Goal: Navigation & Orientation: Find specific page/section

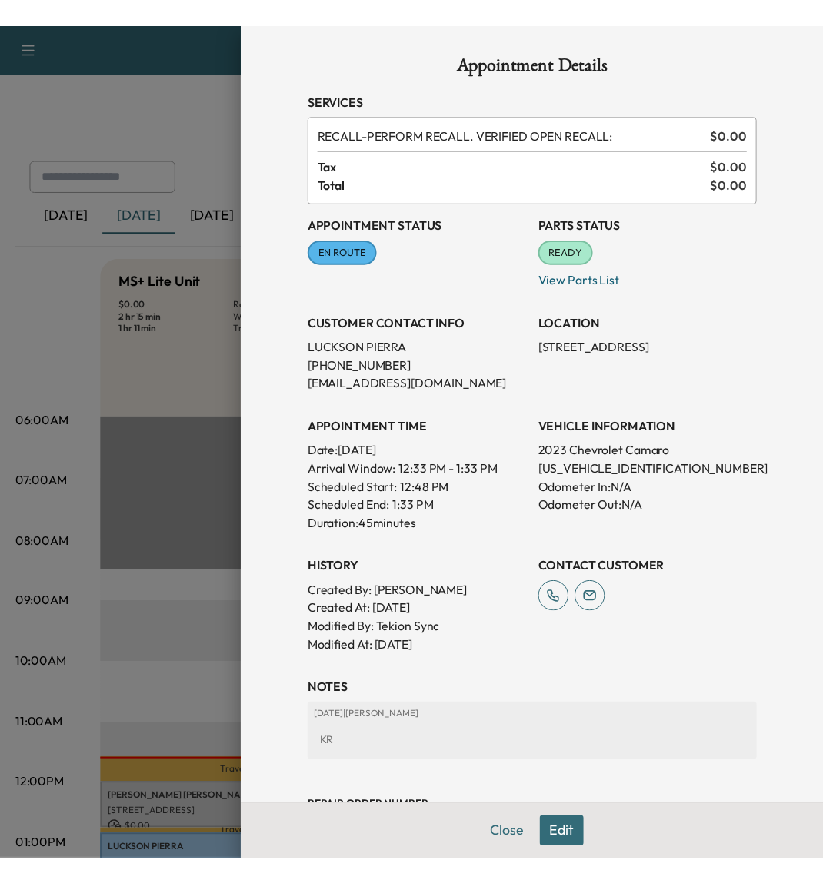
scroll to position [343, 0]
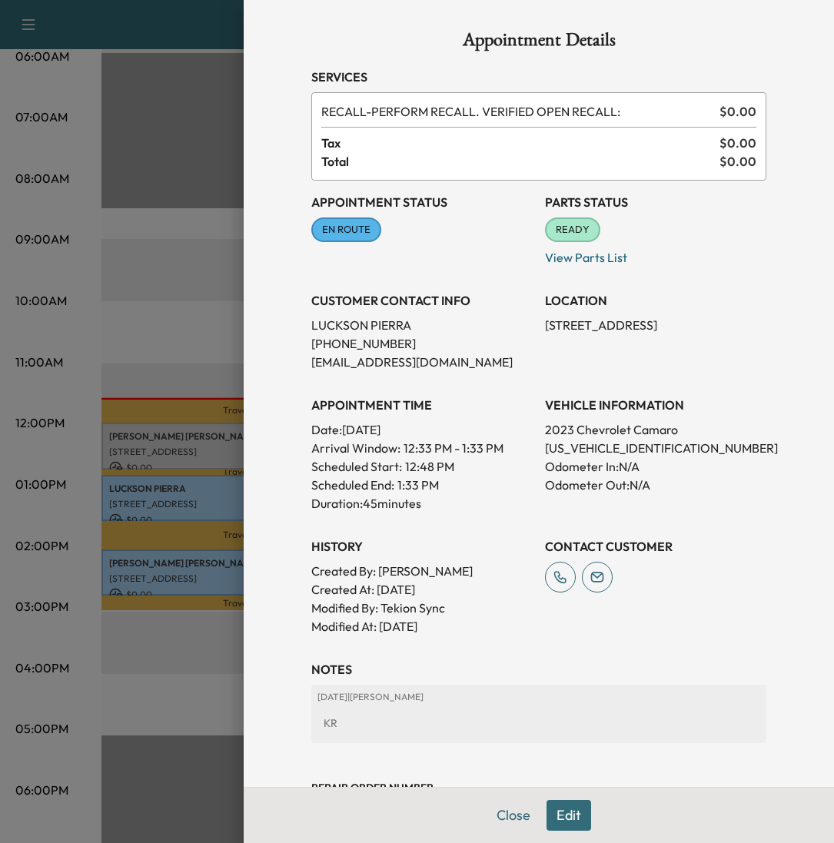
click at [151, 292] on div at bounding box center [417, 421] width 834 height 843
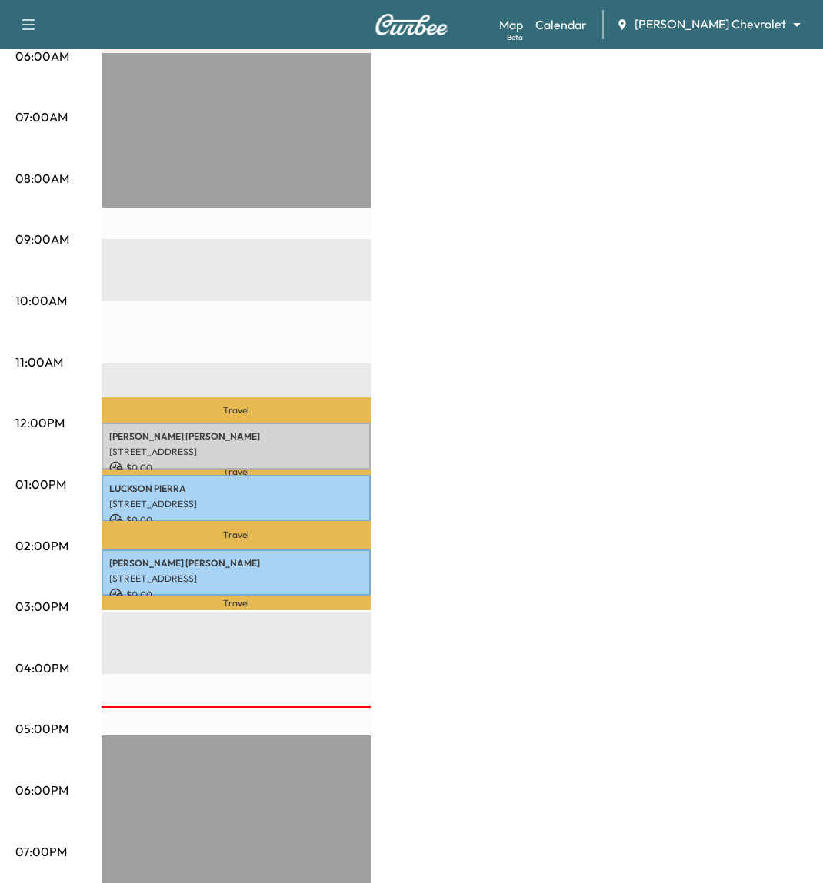
click at [283, 410] on p "Travel" at bounding box center [235, 410] width 269 height 26
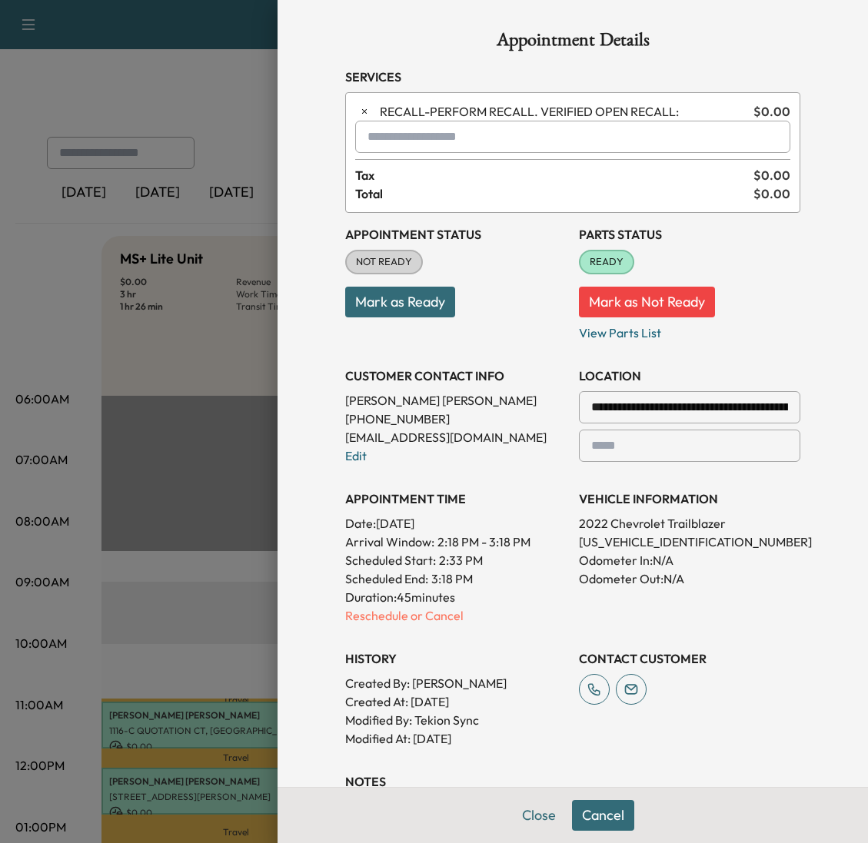
scroll to position [324, 0]
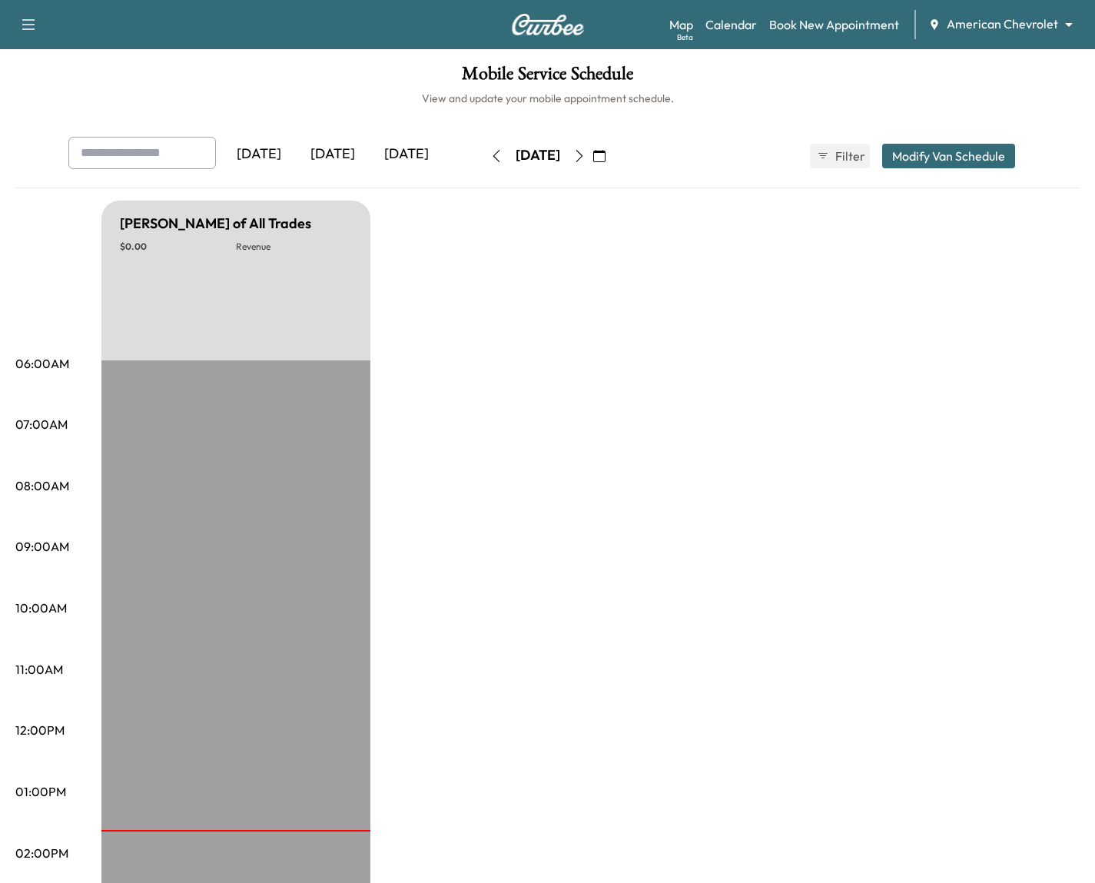
click at [1033, 25] on body "Support Log Out Map Beta Calendar Book New Appointment American Chevrolet *****…" at bounding box center [547, 441] width 1095 height 883
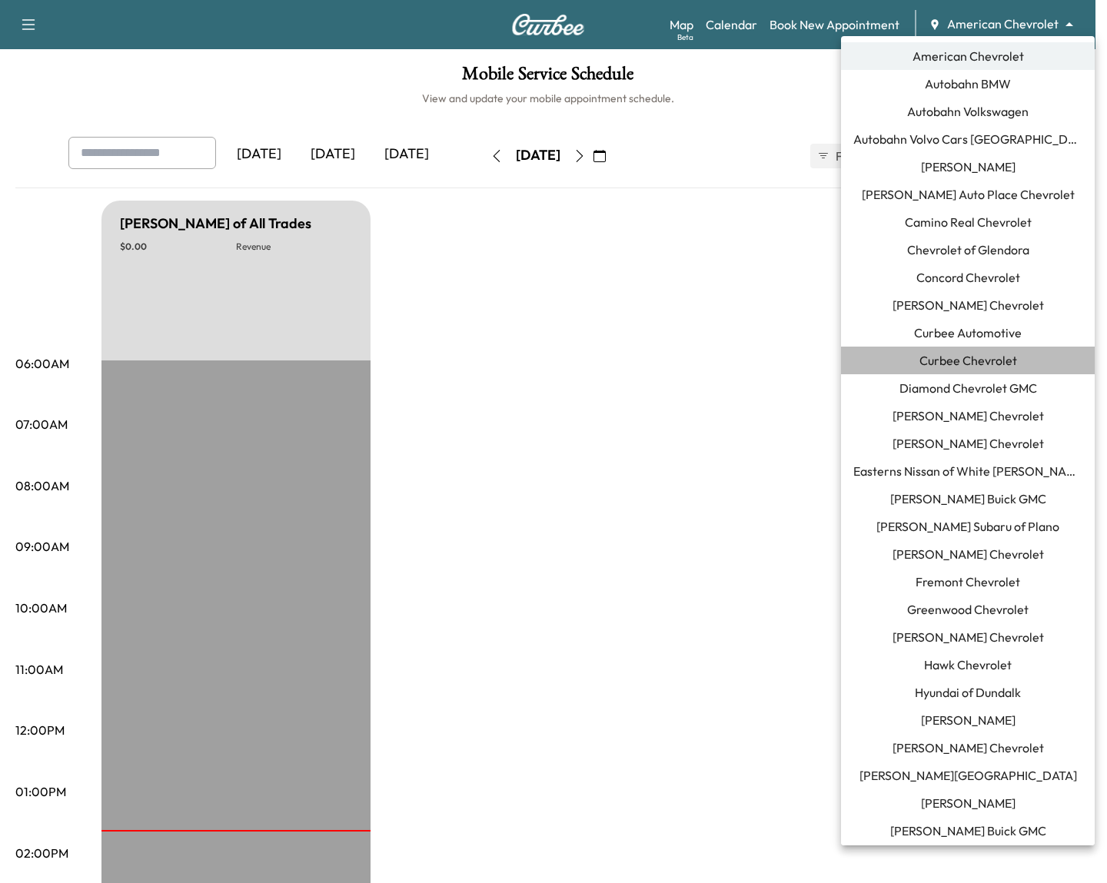
click at [1019, 348] on li "Curbee Chevrolet" at bounding box center [968, 361] width 254 height 28
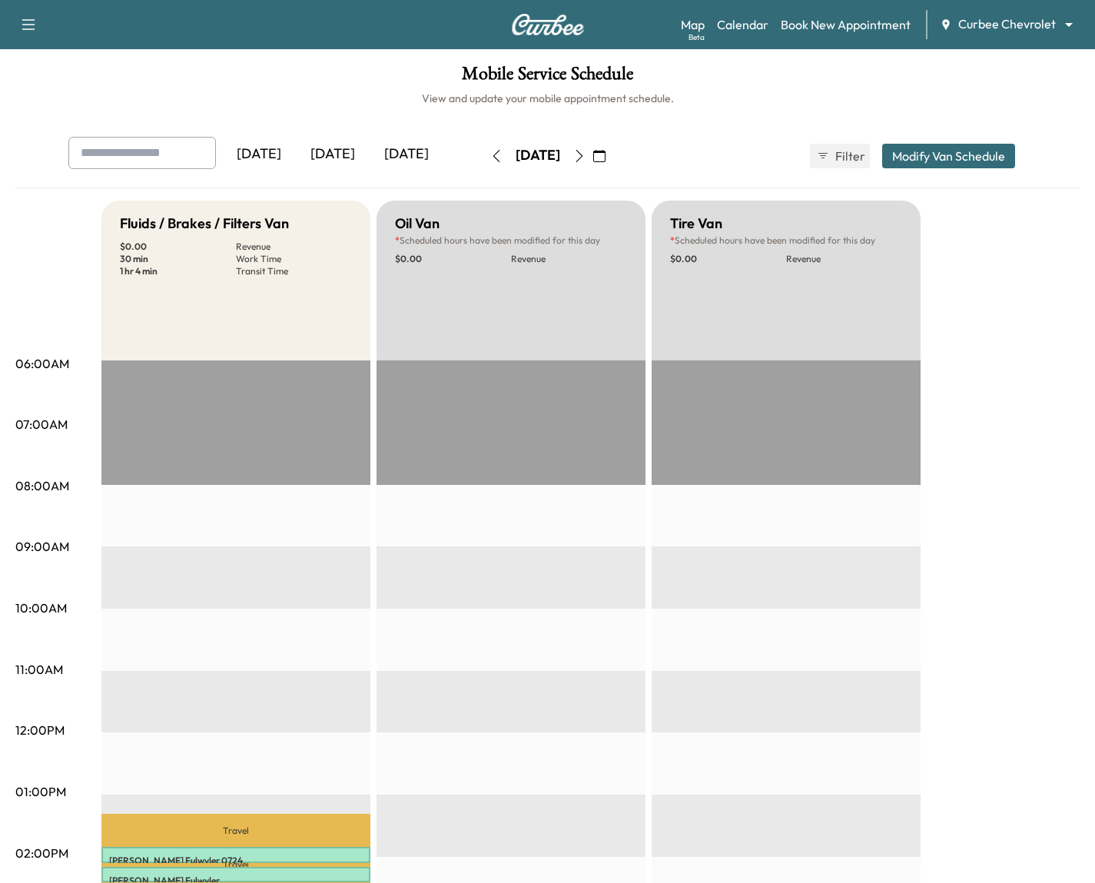
click at [586, 159] on icon "button" at bounding box center [579, 156] width 12 height 12
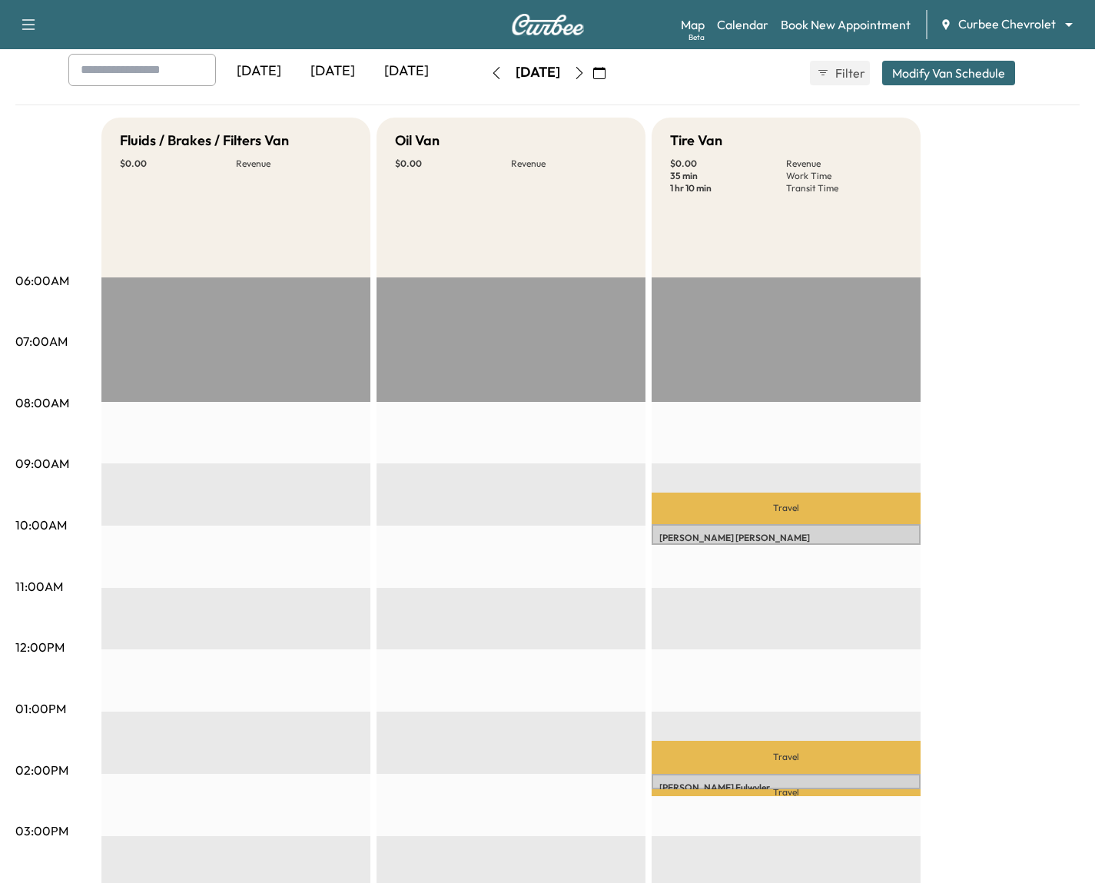
scroll to position [106, 0]
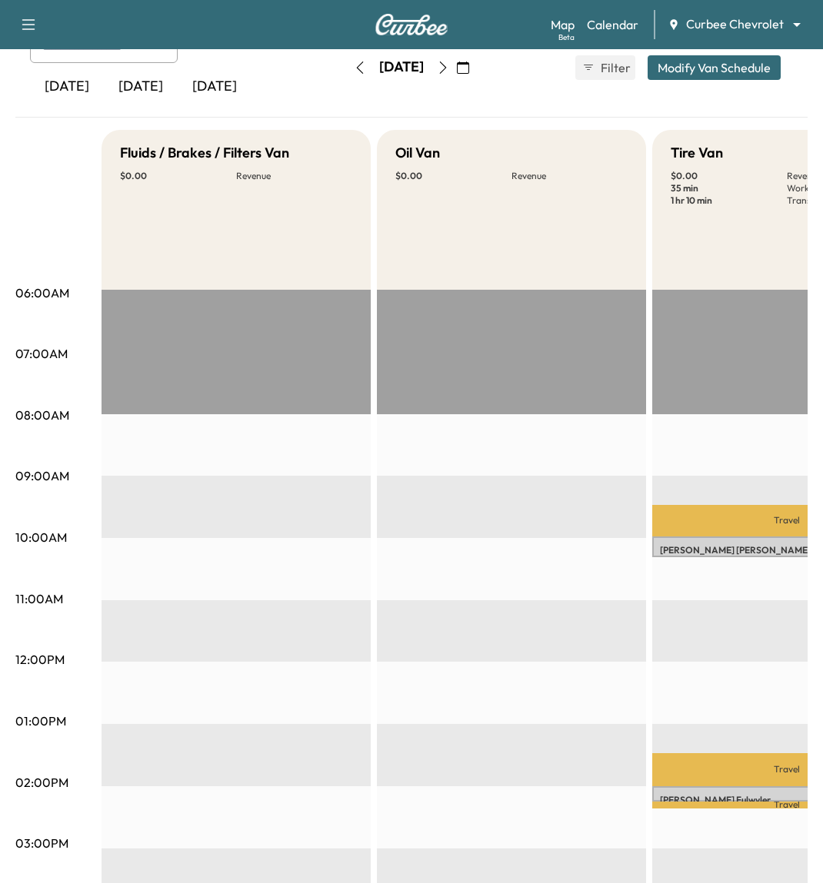
click at [719, 550] on p "Chris Mudd" at bounding box center [787, 550] width 254 height 12
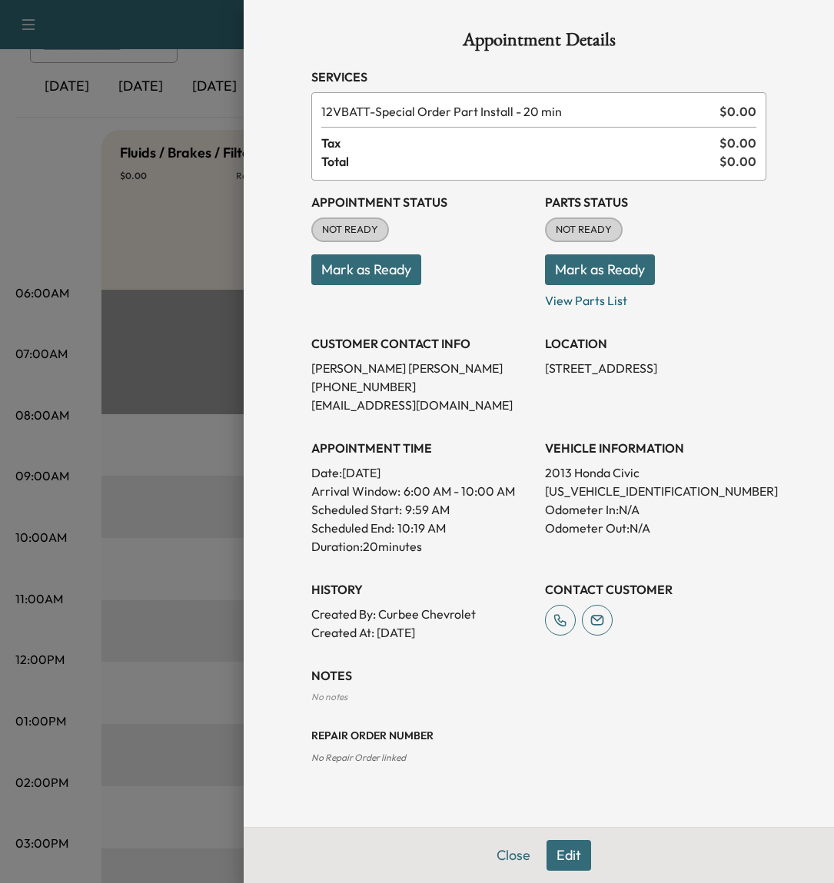
click at [198, 286] on div at bounding box center [417, 441] width 834 height 883
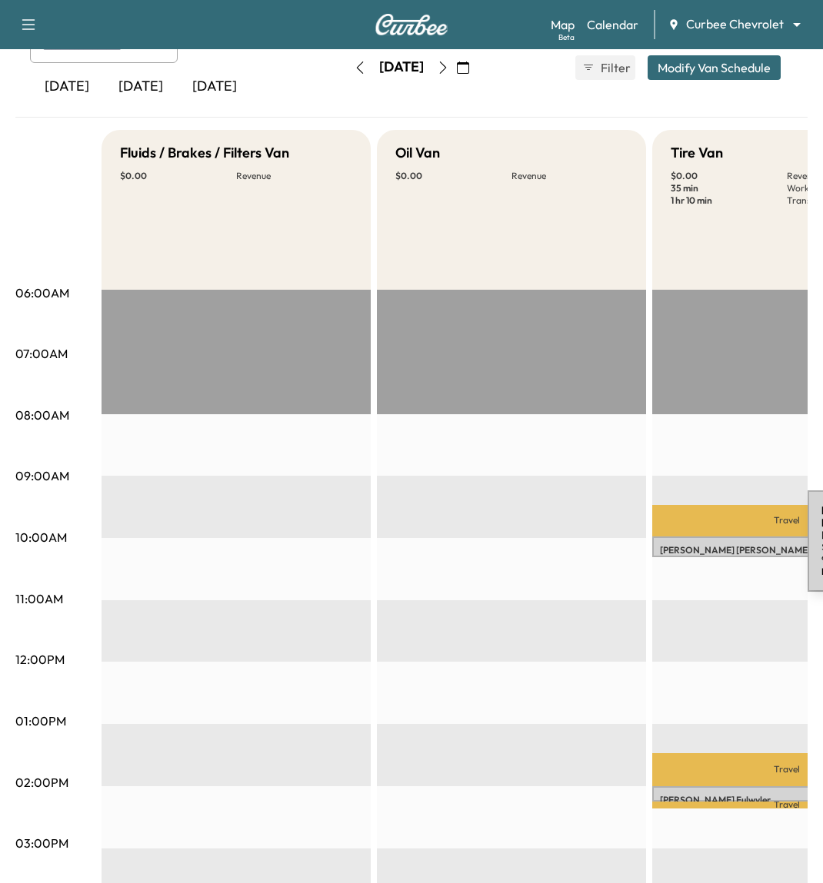
click at [692, 544] on p "Chris Mudd" at bounding box center [787, 550] width 254 height 12
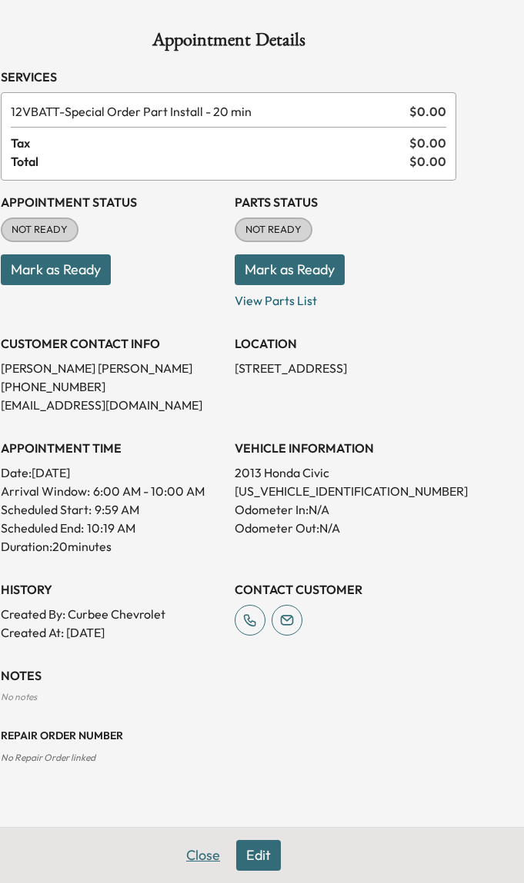
click at [200, 856] on button "Close" at bounding box center [203, 855] width 54 height 31
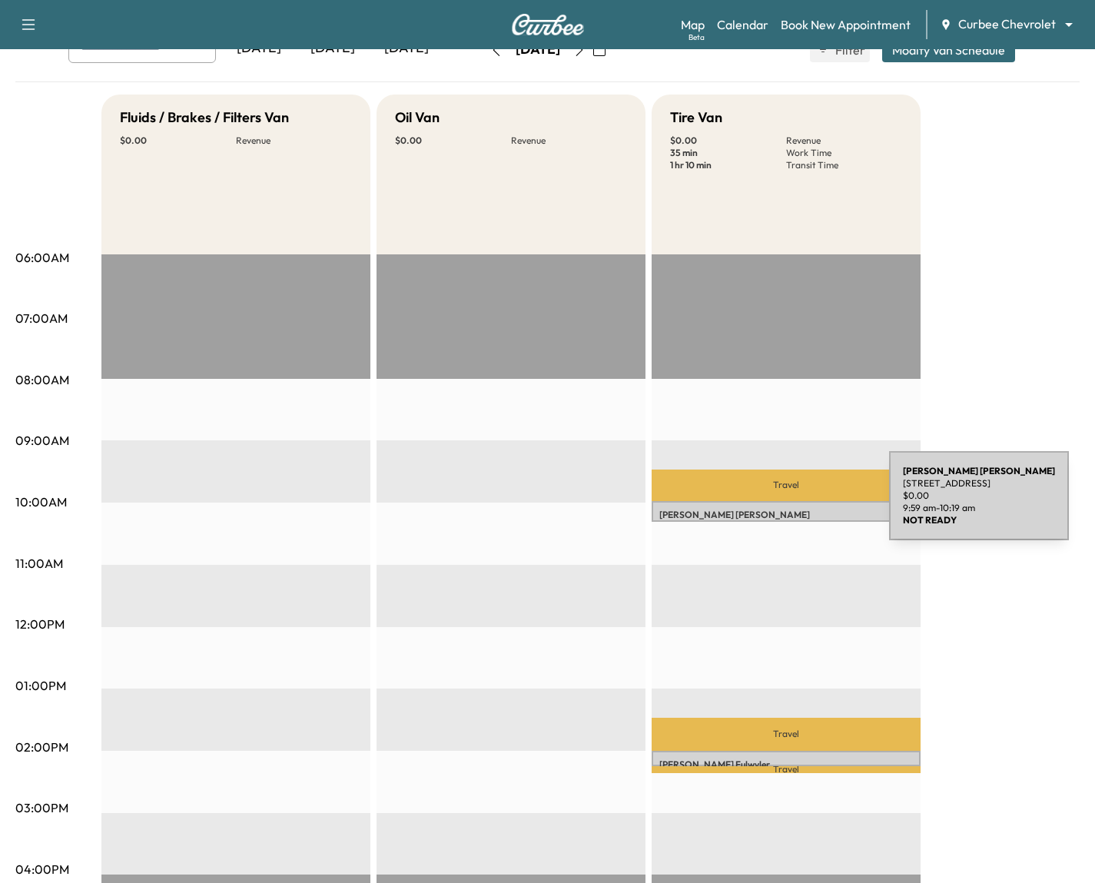
click at [774, 509] on p "Chris Mudd" at bounding box center [787, 515] width 254 height 12
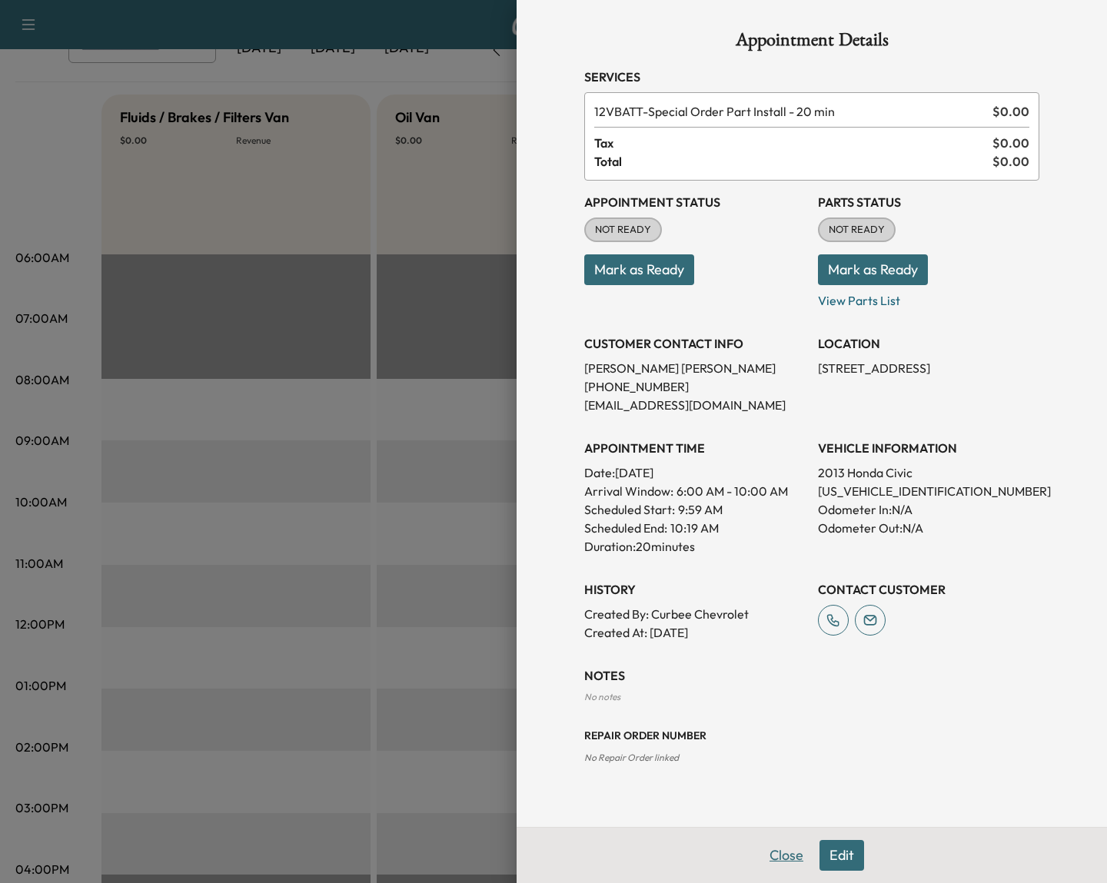
click at [783, 861] on button "Close" at bounding box center [787, 855] width 54 height 31
